Goal: Information Seeking & Learning: Learn about a topic

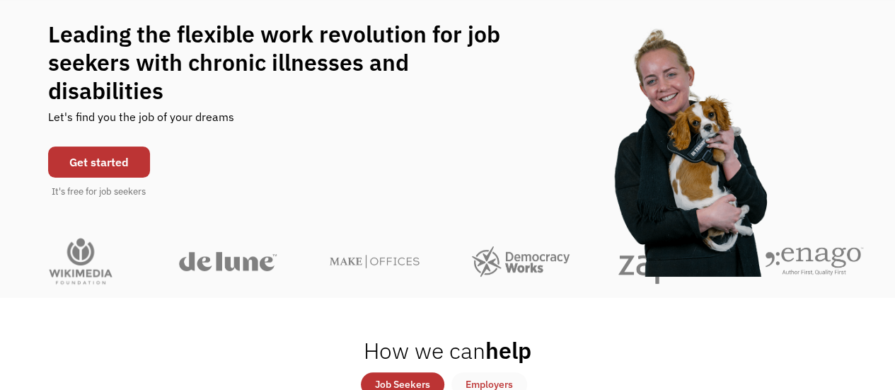
scroll to position [130, 0]
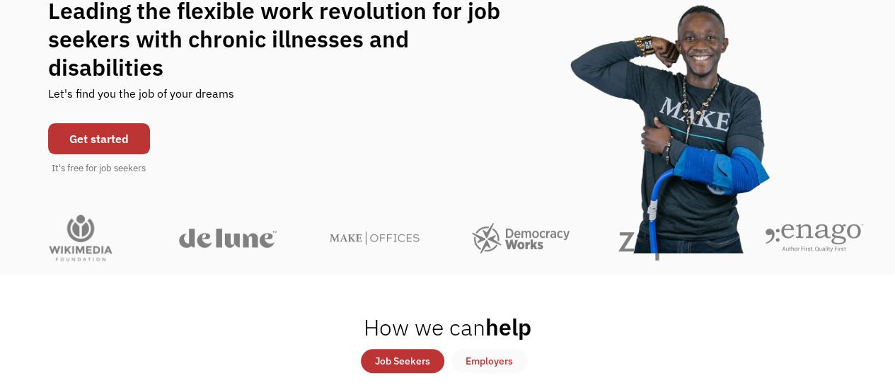
click at [98, 123] on link "Get started" at bounding box center [99, 138] width 102 height 31
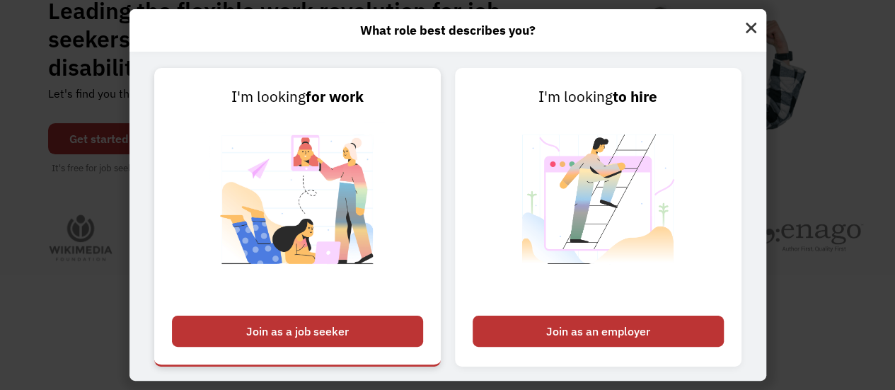
click at [316, 331] on div "Join as a job seeker" at bounding box center [297, 331] width 251 height 31
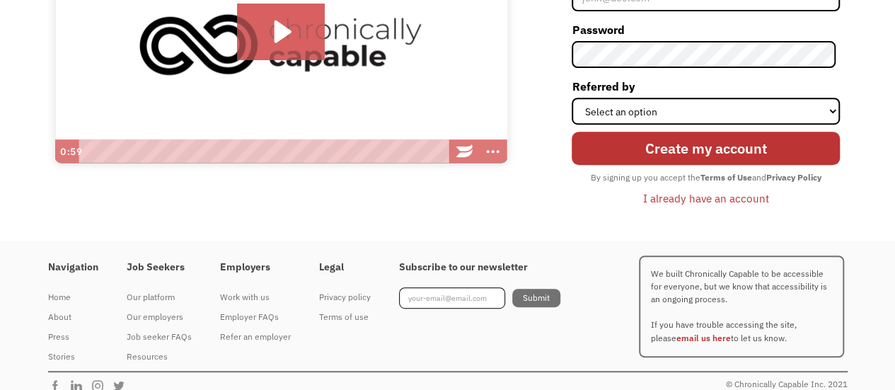
scroll to position [254, 0]
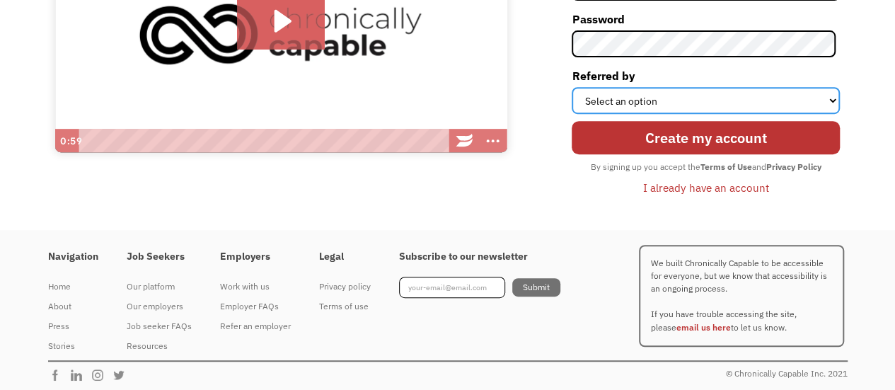
click at [831, 102] on select "Select an option Instagram Facebook Twitter Search Engine News Article Word of …" at bounding box center [706, 100] width 268 height 27
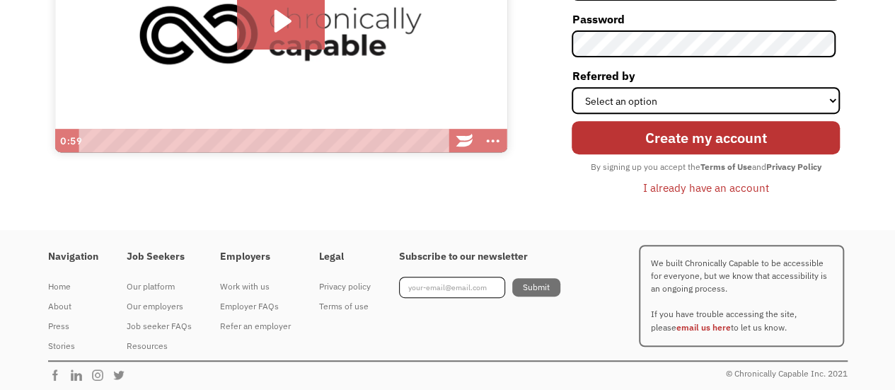
click at [519, 195] on div "Are you looking to hire? ‍ Sign up as an employer → First Name Last Name Email …" at bounding box center [681, 38] width 333 height 346
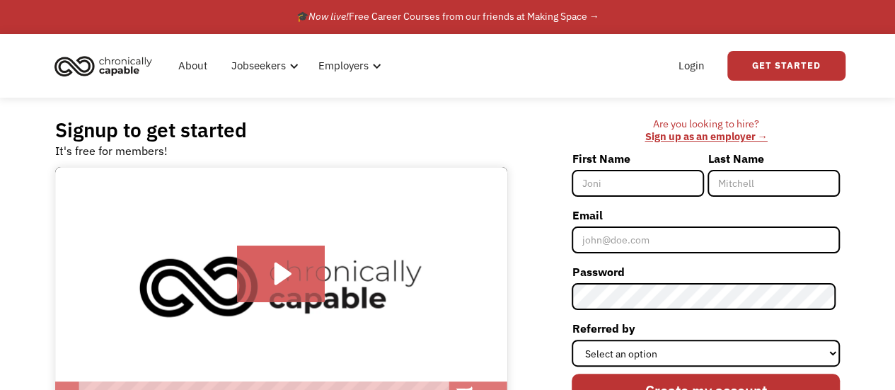
scroll to position [0, 0]
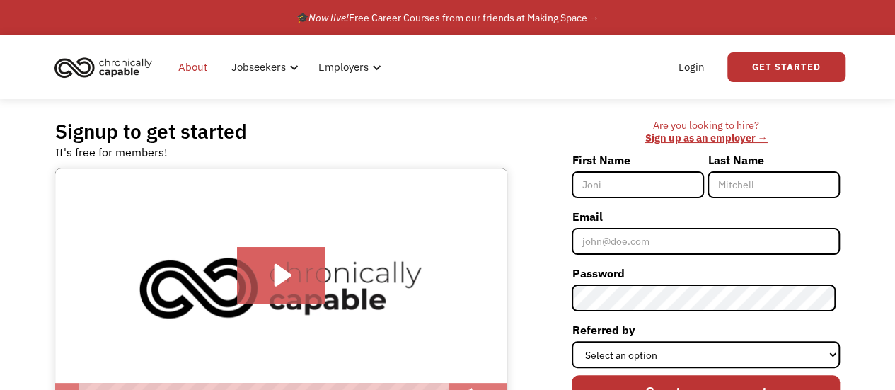
click at [204, 67] on link "About" at bounding box center [193, 67] width 46 height 45
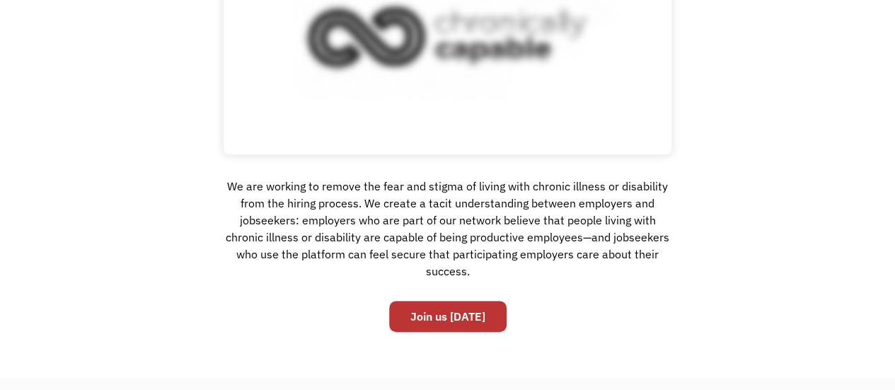
scroll to position [287, 0]
